Goal: Find specific page/section: Find specific page/section

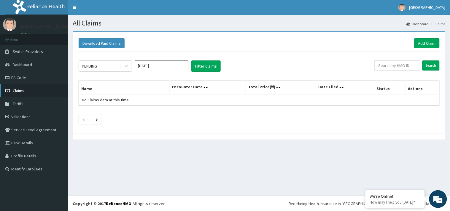
click at [17, 93] on link "Claims" at bounding box center [34, 90] width 68 height 13
